Goal: Find specific page/section: Find specific page/section

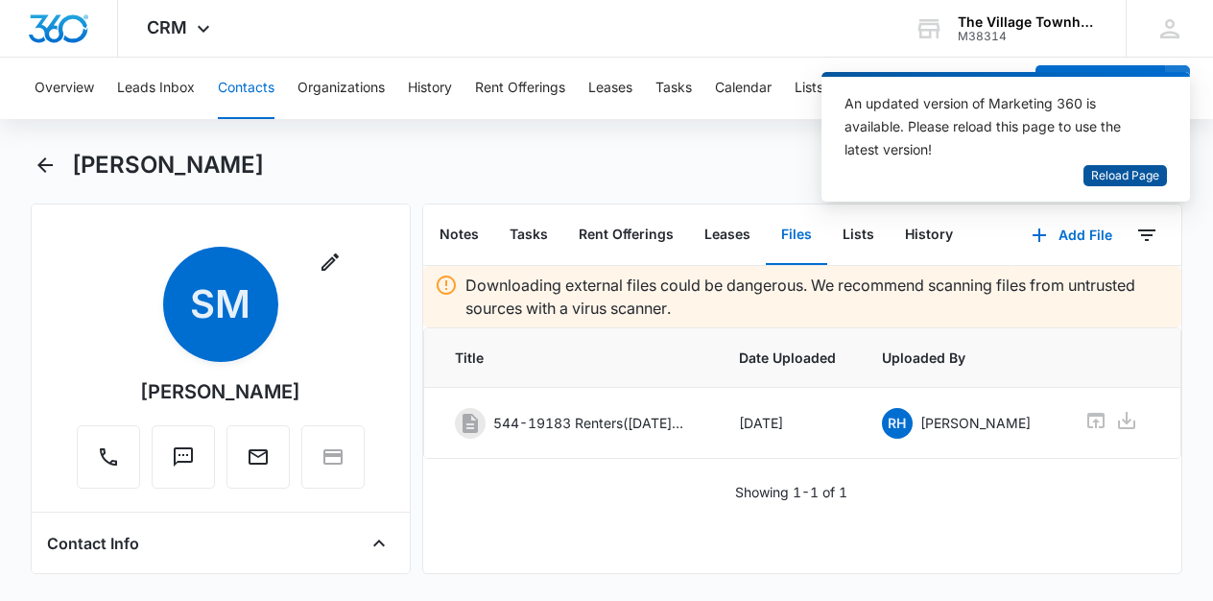
click at [1143, 180] on span "Reload Page" at bounding box center [1126, 176] width 68 height 18
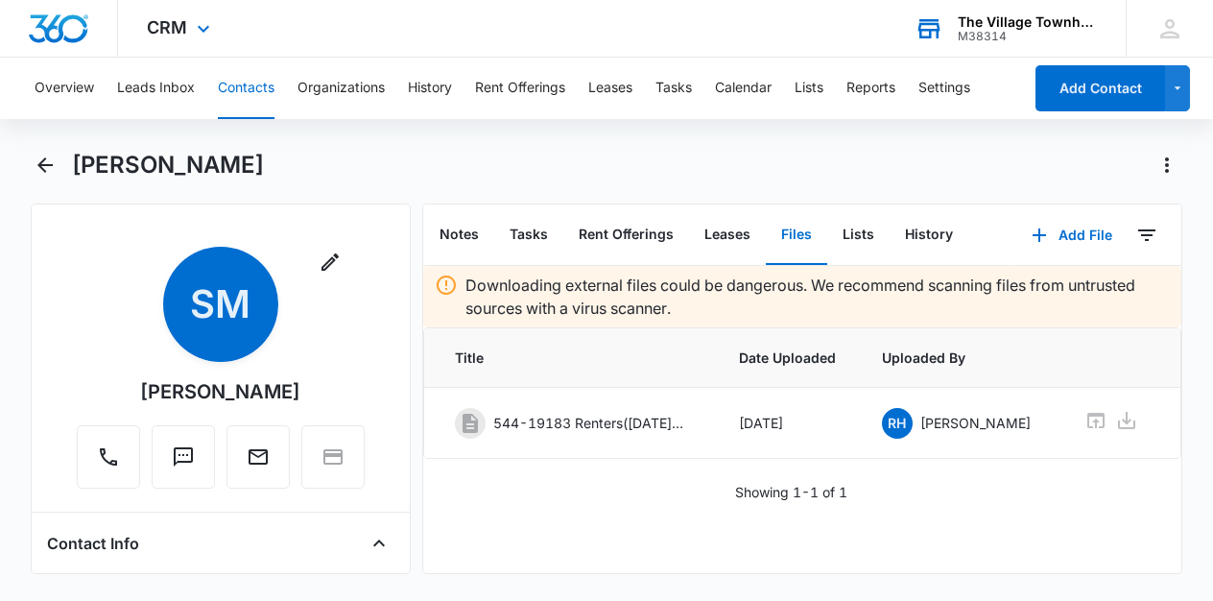
click at [1032, 33] on div "M38314" at bounding box center [1028, 36] width 140 height 13
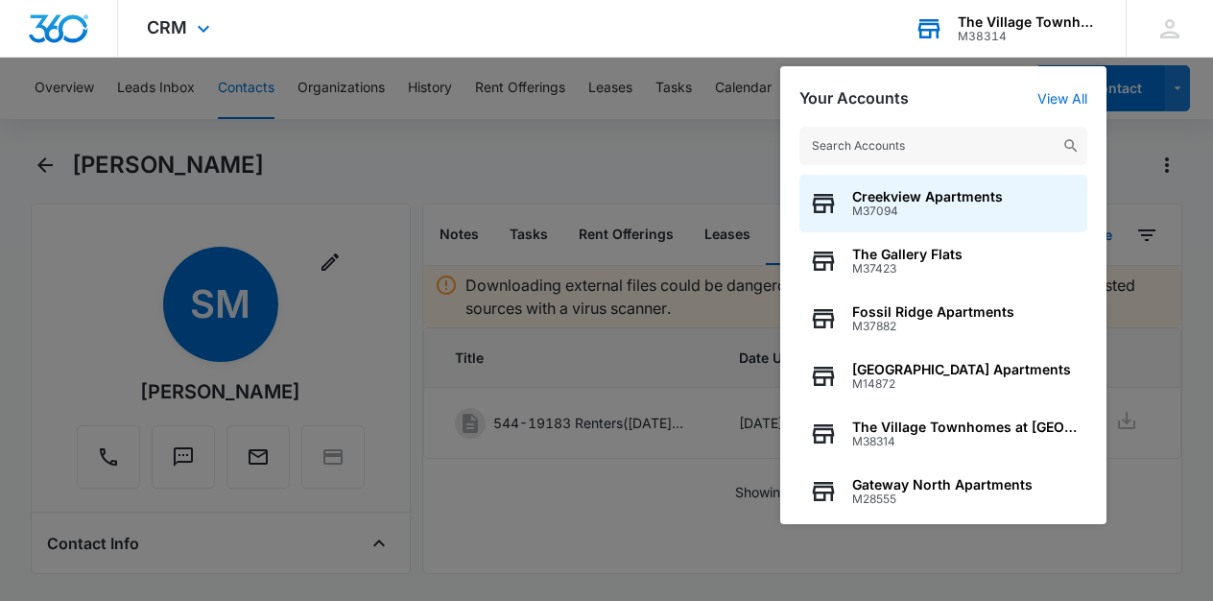
click at [954, 141] on input "text" at bounding box center [944, 146] width 288 height 38
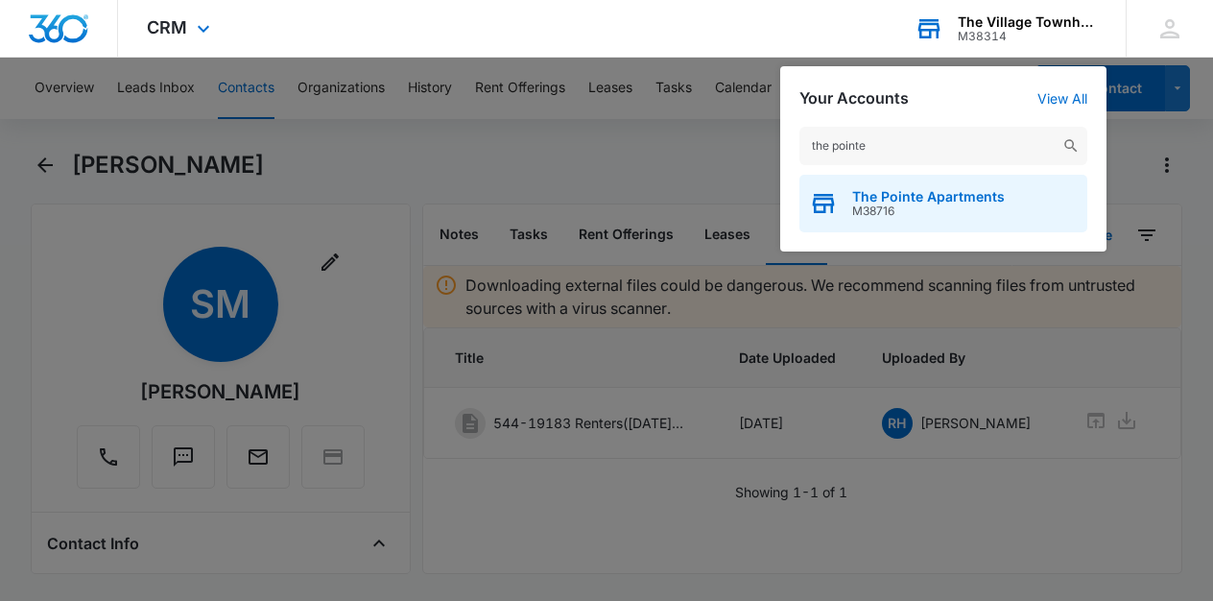
type input "the pointe"
click at [923, 209] on span "M38716" at bounding box center [928, 210] width 153 height 13
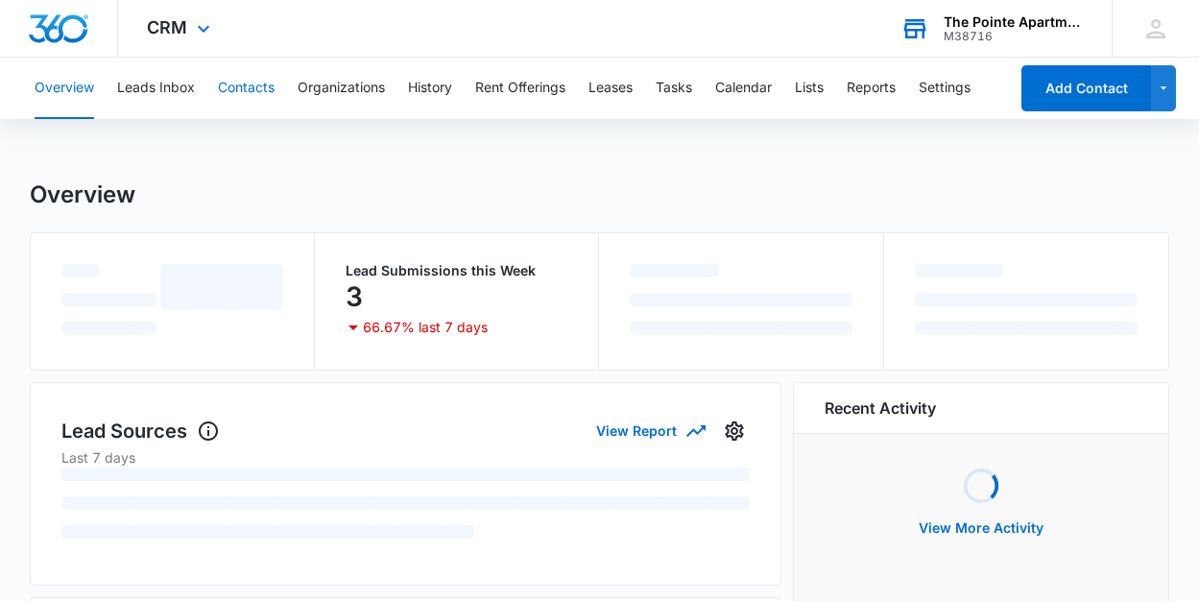
click at [254, 97] on button "Contacts" at bounding box center [246, 88] width 57 height 61
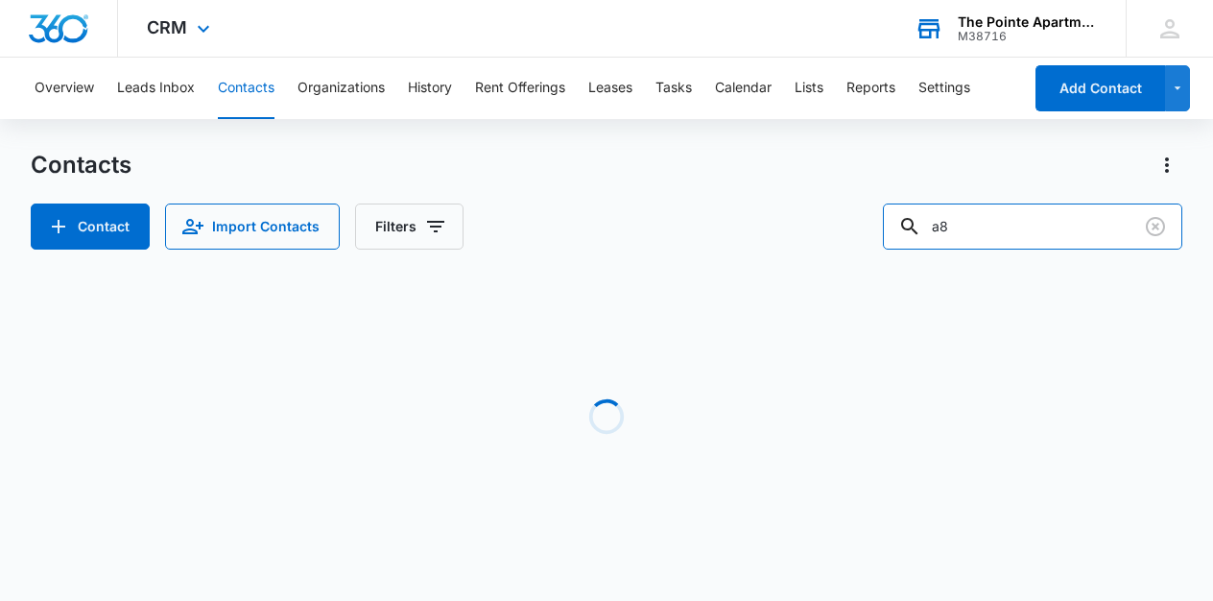
drag, startPoint x: 987, startPoint y: 233, endPoint x: 751, endPoint y: 206, distance: 237.7
click at [751, 206] on div "Contact Import Contacts Filters a8" at bounding box center [607, 227] width 1153 height 46
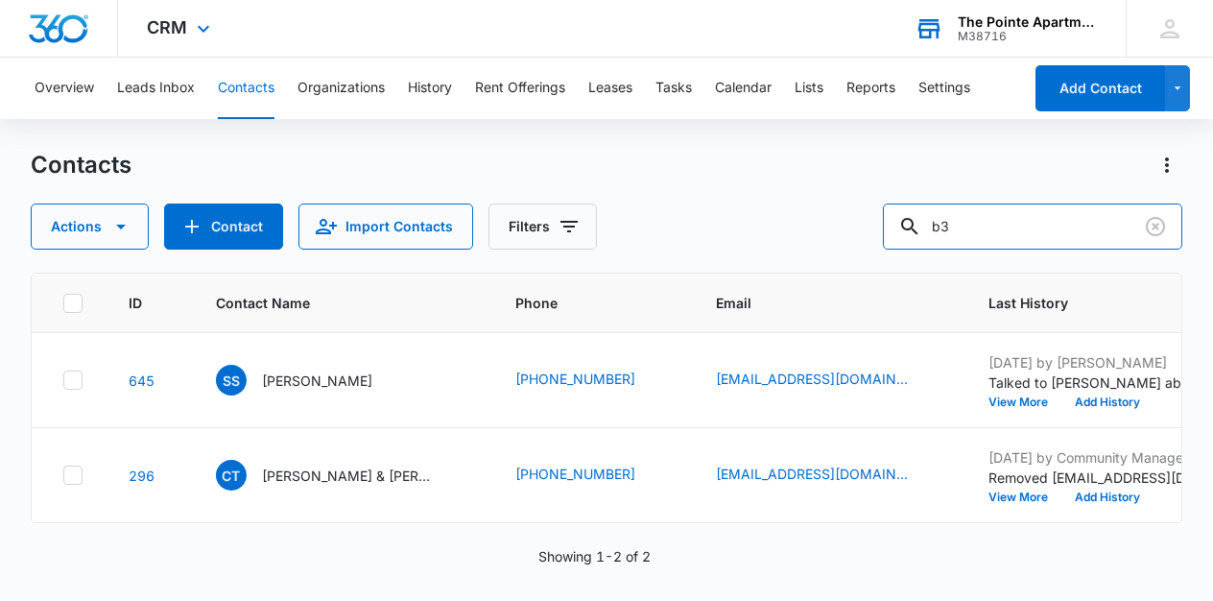
type input "b3"
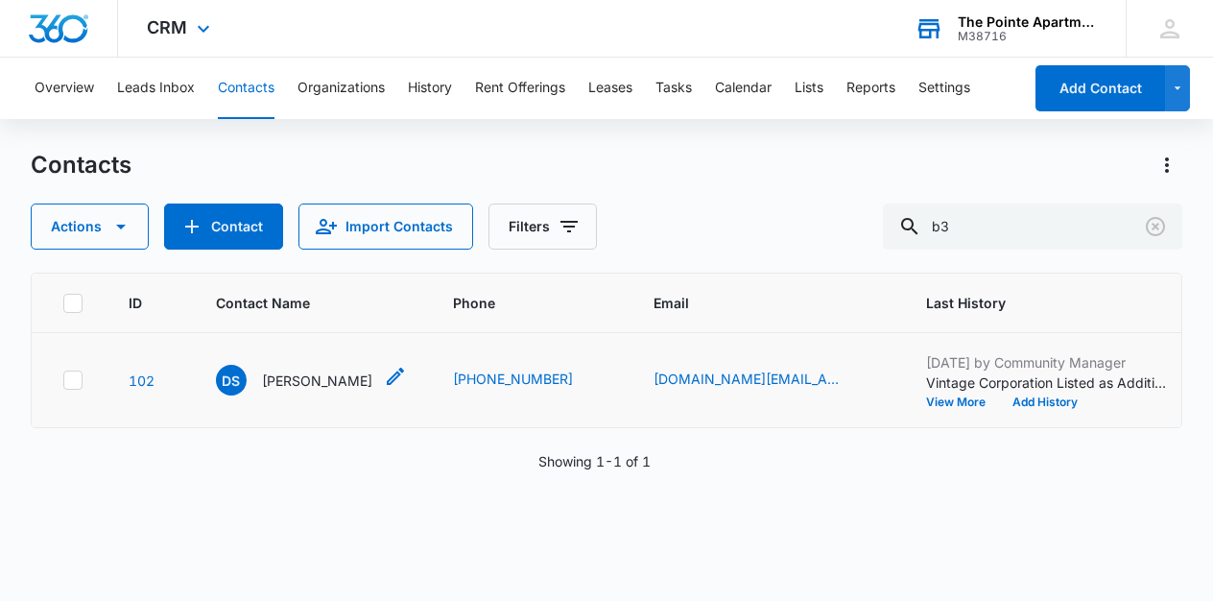
click at [348, 386] on p "[PERSON_NAME]" at bounding box center [317, 381] width 110 height 20
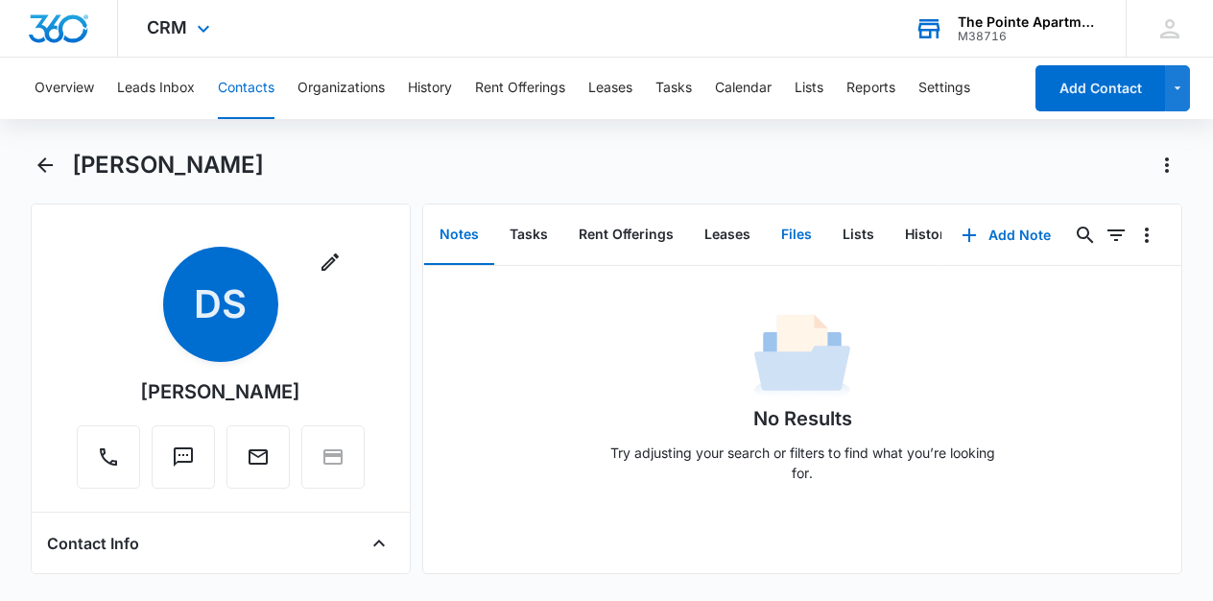
click at [792, 224] on button "Files" at bounding box center [796, 235] width 61 height 60
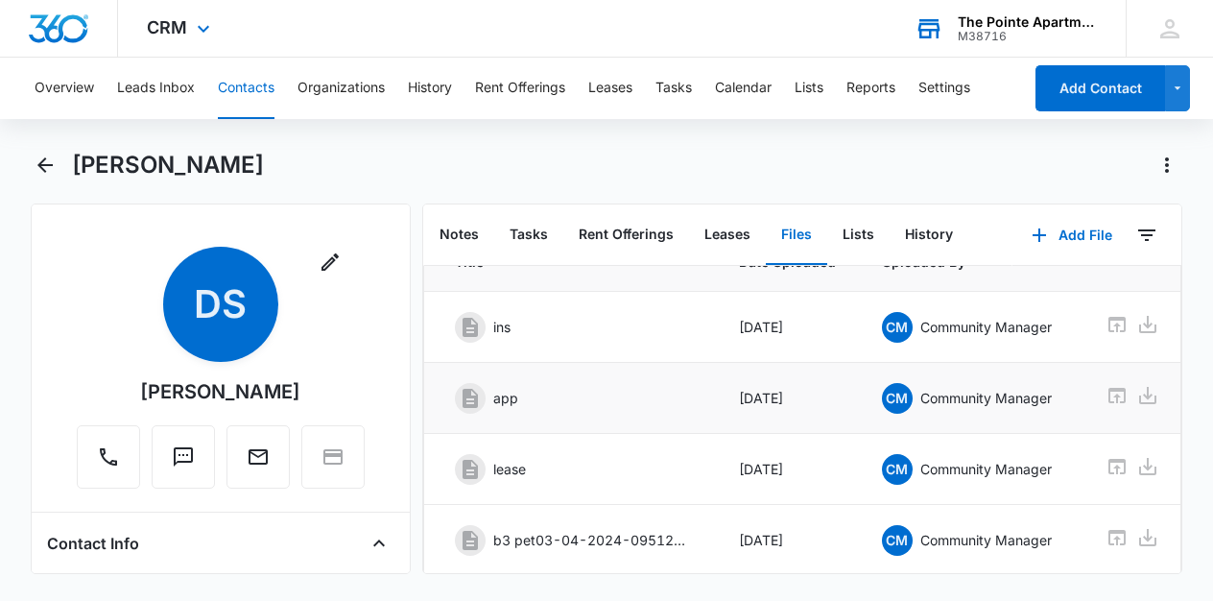
scroll to position [171, 0]
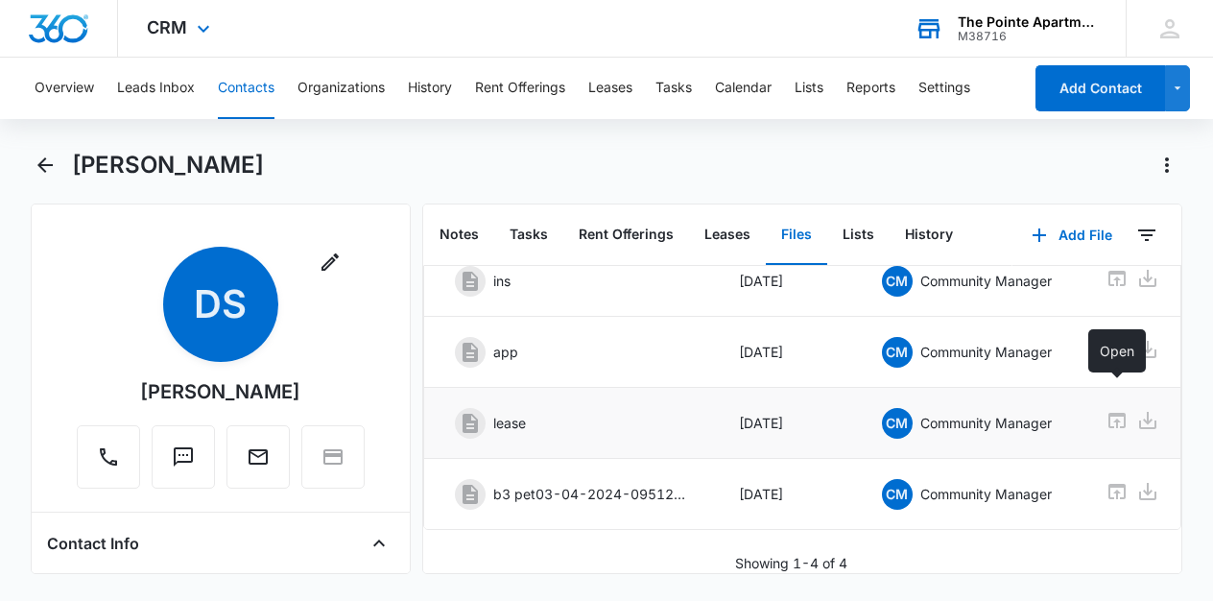
click at [1112, 409] on icon at bounding box center [1117, 420] width 23 height 23
